Goal: Transaction & Acquisition: Download file/media

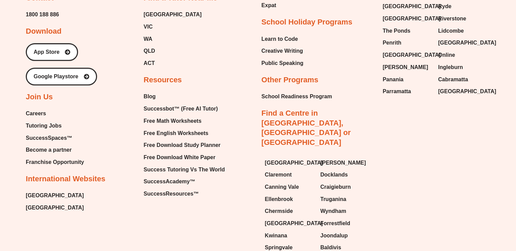
scroll to position [2957, 0]
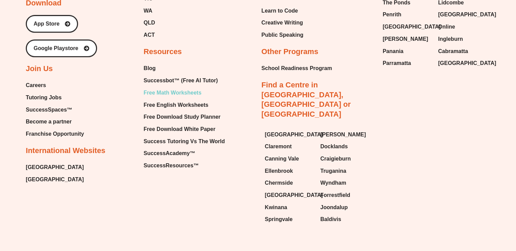
click at [172, 88] on span "Free Math Worksheets" at bounding box center [173, 93] width 58 height 10
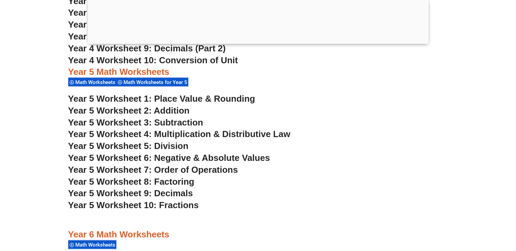
scroll to position [1411, 0]
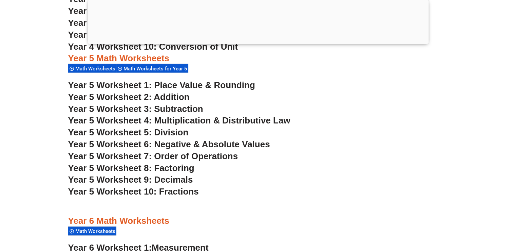
click at [165, 84] on span "Year 5 Worksheet 1: Place Value & Rounding" at bounding box center [161, 85] width 187 height 10
click at [33, 138] on section "Year 4 Math Worksheets Year 4 Math Worksheets Math Worksheets Year 4 Worksheet …" at bounding box center [258, 139] width 516 height 468
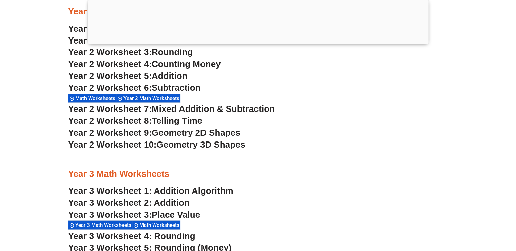
scroll to position [881, 0]
